Goal: Consume media (video, audio)

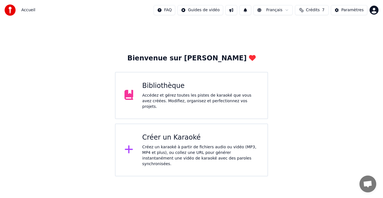
click at [167, 89] on div "Bibliothèque" at bounding box center [200, 85] width 116 height 9
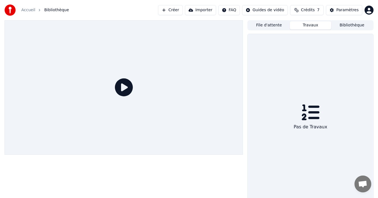
click at [316, 26] on button "Travaux" at bounding box center [310, 25] width 41 height 8
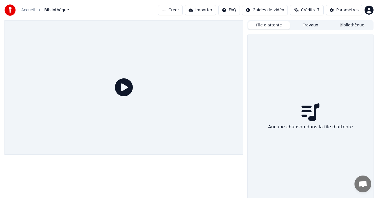
click at [272, 27] on button "File d'attente" at bounding box center [268, 25] width 41 height 8
click at [345, 24] on button "Bibliothèque" at bounding box center [351, 25] width 41 height 8
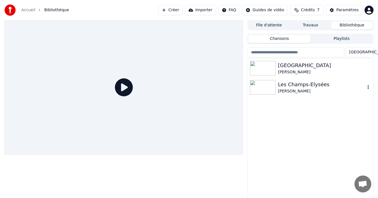
click at [300, 90] on div "[PERSON_NAME]" at bounding box center [321, 91] width 87 height 6
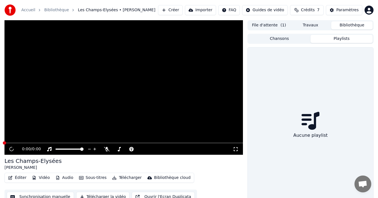
click at [343, 38] on button "Playlists" at bounding box center [342, 39] width 62 height 8
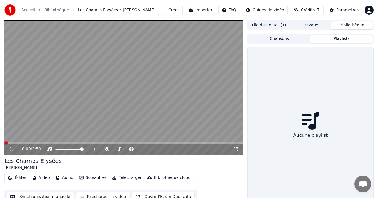
click at [282, 37] on button "Chansons" at bounding box center [279, 39] width 62 height 8
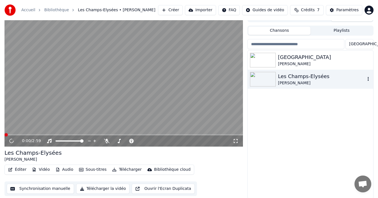
scroll to position [9, 0]
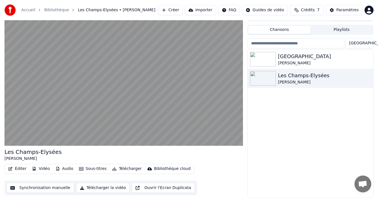
click at [45, 186] on button "Synchronisation manuelle" at bounding box center [40, 187] width 67 height 10
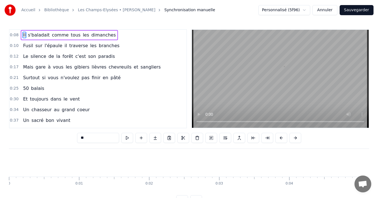
scroll to position [0, 585]
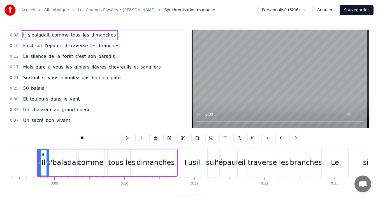
click at [146, 48] on div "0:10 Fusil sur l'épaule il traverse les branches" at bounding box center [98, 45] width 177 height 11
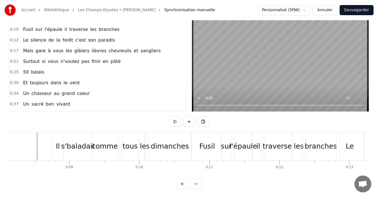
scroll to position [0, 0]
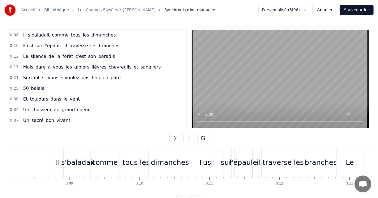
click at [32, 11] on link "Accueil" at bounding box center [28, 10] width 14 height 6
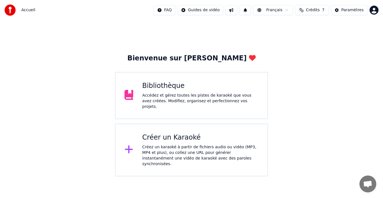
click at [168, 85] on div "Bibliothèque" at bounding box center [200, 85] width 116 height 9
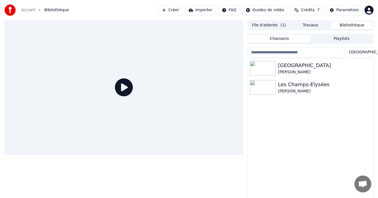
click at [363, 51] on html "Accueil Bibliothèque Créer Importer FAQ Guides de vidéo Crédits 7 Paramètres Fi…" at bounding box center [189, 99] width 378 height 198
click at [365, 52] on html "Accueil Bibliothèque Créer Importer FAQ Guides de vidéo Crédits 7 Paramètres Fi…" at bounding box center [189, 99] width 378 height 198
click at [322, 93] on div "[PERSON_NAME]" at bounding box center [321, 91] width 87 height 6
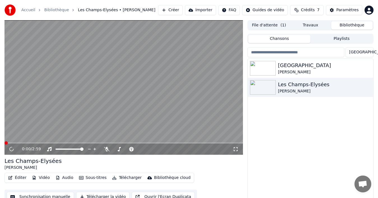
scroll to position [9, 0]
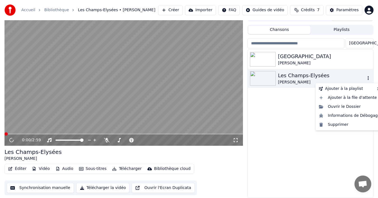
click at [369, 81] on body "Accueil Bibliothèque Les Champs-Elysées • [PERSON_NAME] Créer Importer FAQ Gui…" at bounding box center [189, 90] width 378 height 198
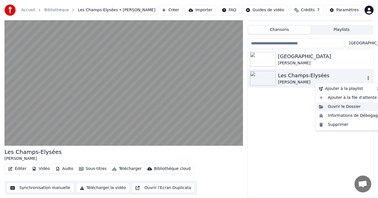
click at [358, 105] on div "Ouvrir le Dossier" at bounding box center [350, 106] width 66 height 9
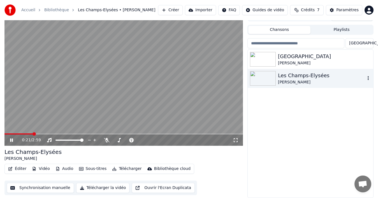
click at [62, 170] on button "Audio" at bounding box center [64, 169] width 22 height 8
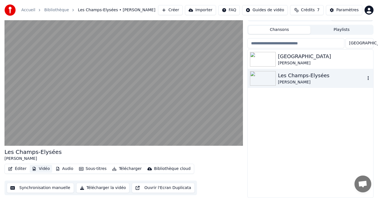
click at [45, 169] on button "Vidéo" at bounding box center [41, 169] width 22 height 8
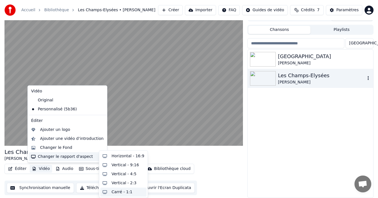
click at [125, 192] on div "Carré - 1:1" at bounding box center [122, 192] width 21 height 6
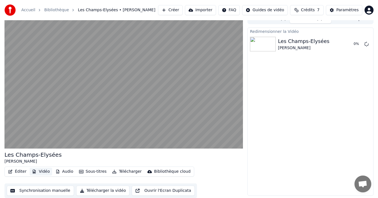
scroll to position [6, 0]
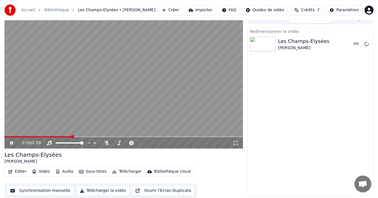
click at [41, 171] on button "Vidéo" at bounding box center [41, 171] width 22 height 8
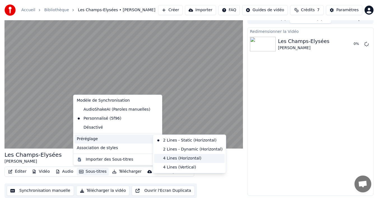
click at [170, 158] on div "4 Lines (Horizontal)" at bounding box center [189, 158] width 71 height 9
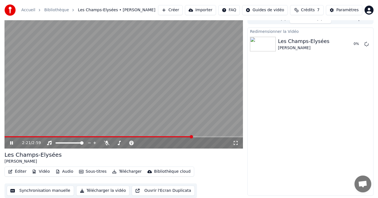
click at [236, 144] on icon at bounding box center [236, 142] width 6 height 4
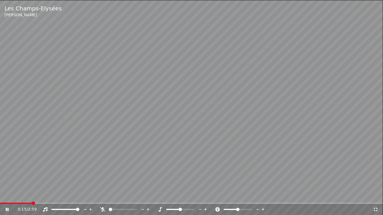
click at [32, 197] on span at bounding box center [33, 203] width 3 height 3
click at [374, 197] on icon at bounding box center [376, 210] width 4 height 4
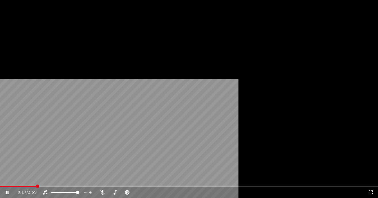
click at [43, 46] on button "Vidéo" at bounding box center [41, 42] width 22 height 8
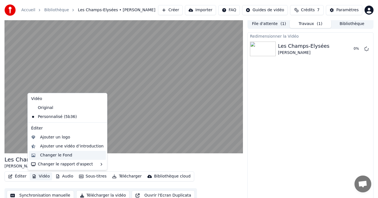
click at [64, 154] on div "Changer le Fond" at bounding box center [56, 155] width 32 height 6
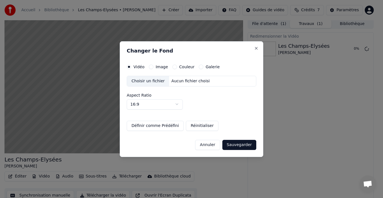
click at [219, 144] on button "Annuler" at bounding box center [207, 144] width 25 height 10
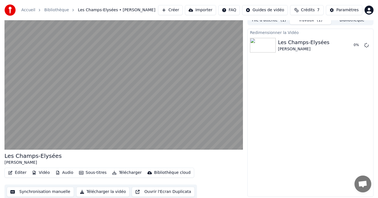
scroll to position [6, 0]
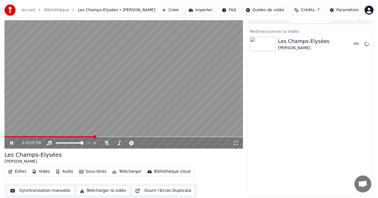
click at [12, 143] on icon at bounding box center [11, 142] width 3 height 3
click at [350, 44] on button "Jouer" at bounding box center [352, 44] width 20 height 10
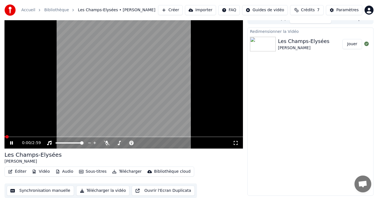
click at [233, 142] on icon at bounding box center [236, 142] width 6 height 4
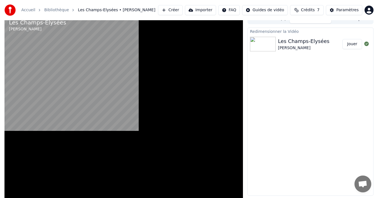
scroll to position [1, 0]
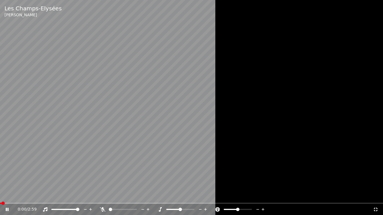
click at [8, 197] on video at bounding box center [191, 107] width 383 height 215
click at [0, 197] on span at bounding box center [1, 203] width 3 height 3
click at [8, 197] on icon at bounding box center [7, 210] width 3 height 4
click at [169, 79] on video at bounding box center [191, 107] width 383 height 215
click at [173, 90] on video at bounding box center [191, 107] width 383 height 215
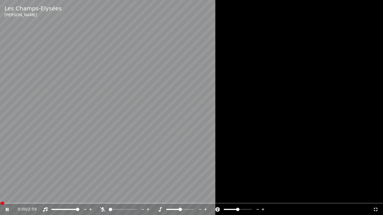
click at [376, 197] on icon at bounding box center [376, 209] width 6 height 4
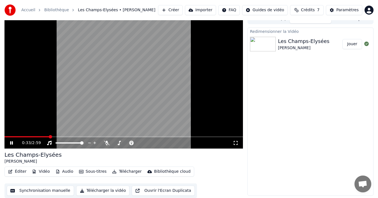
scroll to position [0, 0]
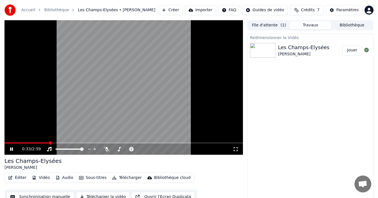
click at [259, 25] on button "File d'attente ( 1 )" at bounding box center [268, 25] width 41 height 8
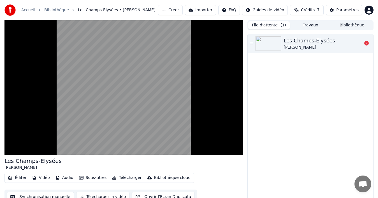
click at [250, 42] on div "Les Champs-Elysées [PERSON_NAME]" at bounding box center [311, 43] width 126 height 19
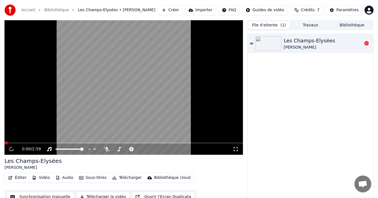
click at [291, 41] on div "Les Champs-Elysées" at bounding box center [310, 41] width 52 height 8
click at [250, 44] on icon at bounding box center [251, 43] width 3 height 4
click at [9, 148] on icon at bounding box center [15, 149] width 13 height 4
click at [235, 150] on icon at bounding box center [236, 149] width 6 height 4
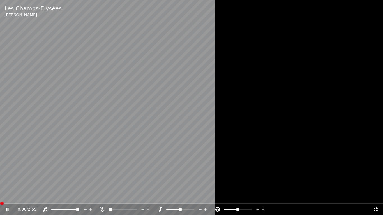
click at [11, 197] on video at bounding box center [191, 107] width 383 height 215
click at [11, 197] on span at bounding box center [191, 203] width 383 height 1
click at [18, 197] on span at bounding box center [191, 203] width 383 height 1
click at [10, 197] on icon at bounding box center [10, 209] width 13 height 4
click at [376, 197] on icon at bounding box center [376, 209] width 6 height 4
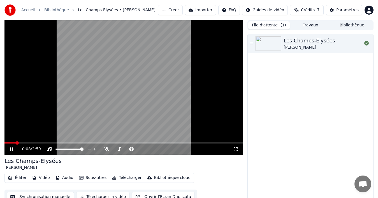
click at [9, 147] on div "0:08 / 2:59" at bounding box center [124, 149] width 234 height 6
click at [11, 148] on icon at bounding box center [11, 148] width 3 height 3
click at [13, 149] on icon at bounding box center [11, 149] width 3 height 4
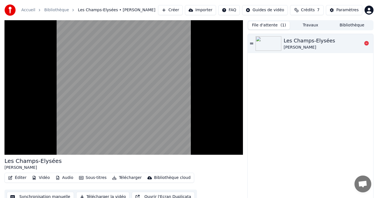
click at [305, 45] on div "[PERSON_NAME]" at bounding box center [310, 48] width 52 height 6
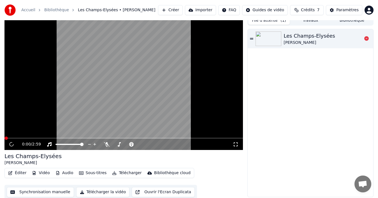
scroll to position [6, 0]
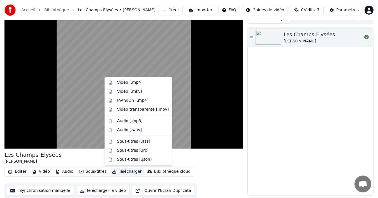
click at [121, 172] on button "Télécharger" at bounding box center [127, 171] width 34 height 8
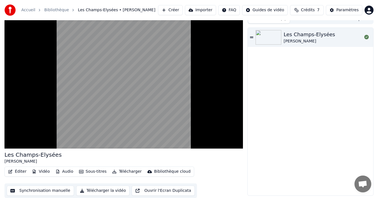
click at [108, 191] on button "Télécharger la vidéo" at bounding box center [103, 190] width 54 height 10
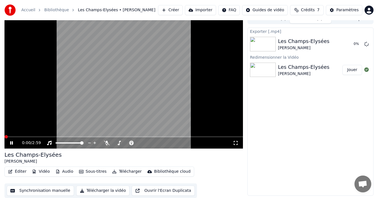
click at [119, 94] on video at bounding box center [123, 81] width 238 height 134
click at [10, 140] on icon at bounding box center [15, 142] width 13 height 4
click at [10, 143] on icon at bounding box center [15, 142] width 13 height 4
click at [94, 136] on span at bounding box center [123, 136] width 238 height 1
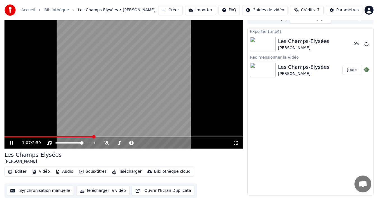
click at [234, 143] on icon at bounding box center [236, 142] width 6 height 4
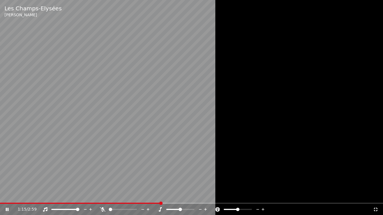
click at [374, 197] on icon at bounding box center [376, 209] width 6 height 4
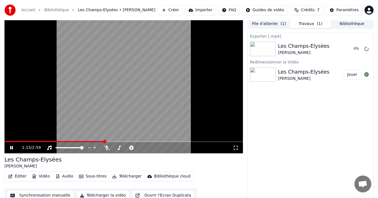
click at [13, 147] on icon at bounding box center [15, 147] width 13 height 4
click at [351, 49] on button "Afficher" at bounding box center [349, 49] width 25 height 10
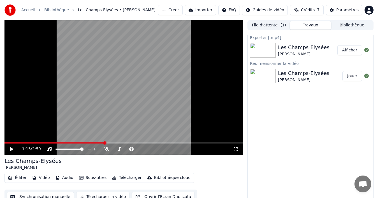
click at [258, 27] on button "File d'attente ( 1 )" at bounding box center [268, 25] width 41 height 8
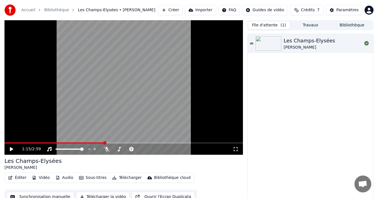
click at [95, 178] on button "Sous-titres" at bounding box center [93, 177] width 32 height 8
